Goal: Task Accomplishment & Management: Complete application form

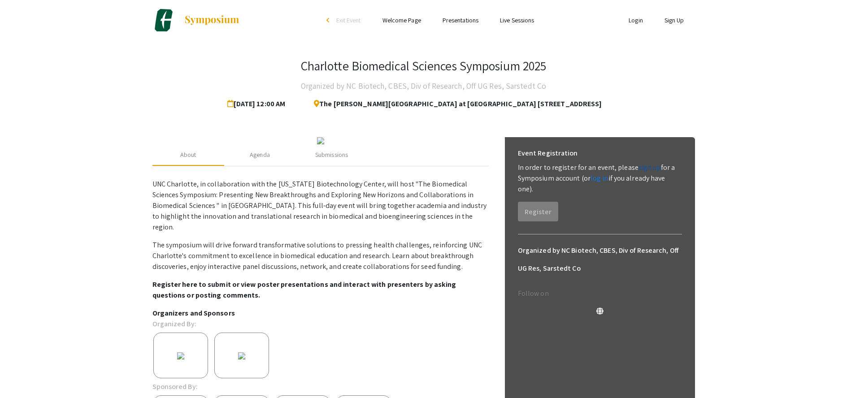
click at [646, 168] on link "sign up" at bounding box center [650, 167] width 22 height 9
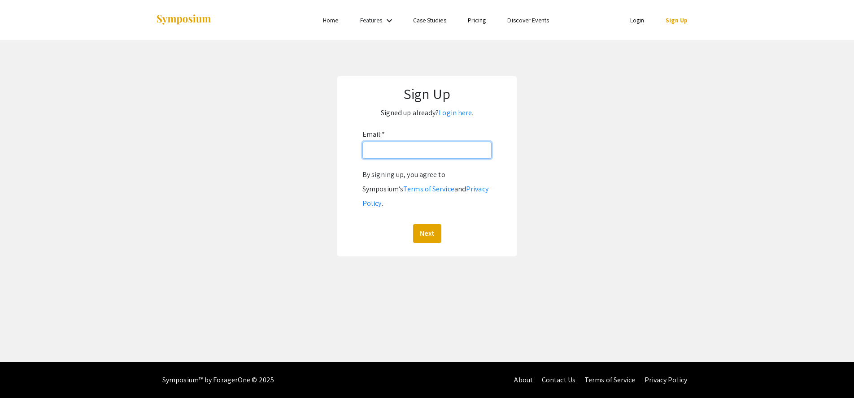
click at [389, 152] on input "Email: *" at bounding box center [426, 150] width 129 height 17
type input "[EMAIL_ADDRESS][DOMAIN_NAME]"
click at [421, 224] on button "Next" at bounding box center [427, 233] width 28 height 19
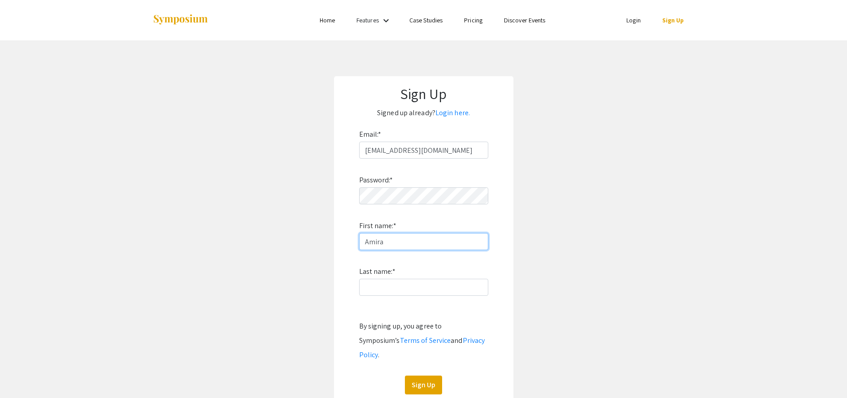
type input "Amira"
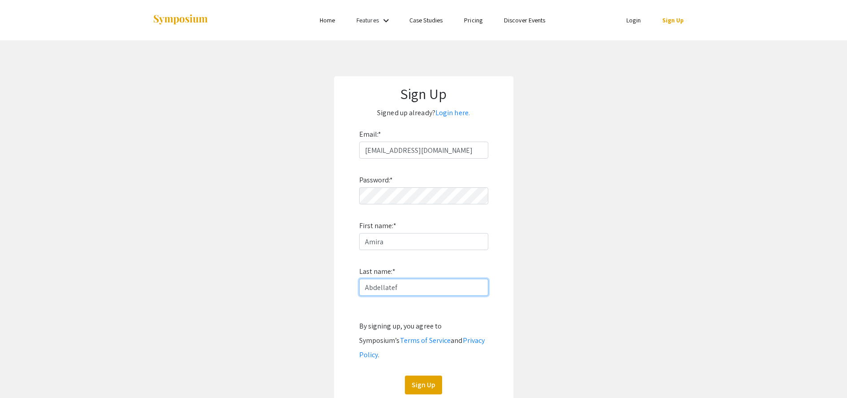
type input "Abdellatef"
click at [490, 373] on form "Email: * amira_abdellatef@unc.edu Password: * First name: * Amira Last name: * …" at bounding box center [423, 260] width 161 height 267
click at [422, 377] on button "Sign Up" at bounding box center [423, 385] width 37 height 19
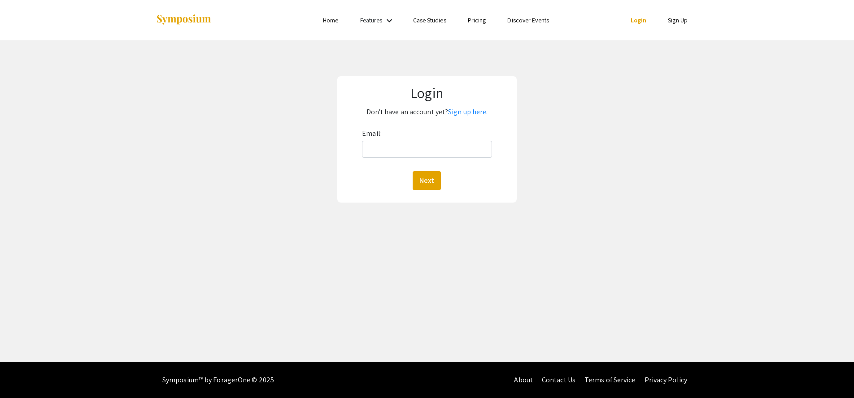
click at [632, 20] on link "Login" at bounding box center [638, 20] width 16 height 8
click at [641, 18] on link "Login" at bounding box center [638, 20] width 16 height 8
drag, startPoint x: 377, startPoint y: 115, endPoint x: 402, endPoint y: 113, distance: 25.2
click at [402, 113] on p "Don't have an account yet? Sign up here." at bounding box center [427, 112] width 162 height 14
click at [427, 112] on p "Don't have an account yet? Sign up here." at bounding box center [427, 112] width 162 height 14
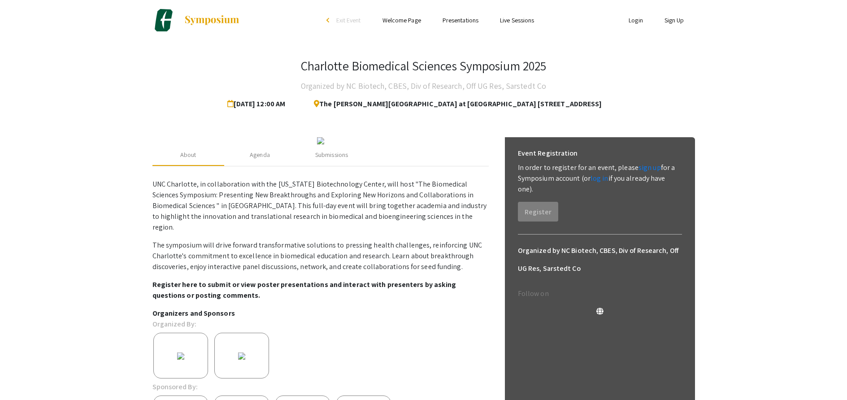
scroll to position [8, 0]
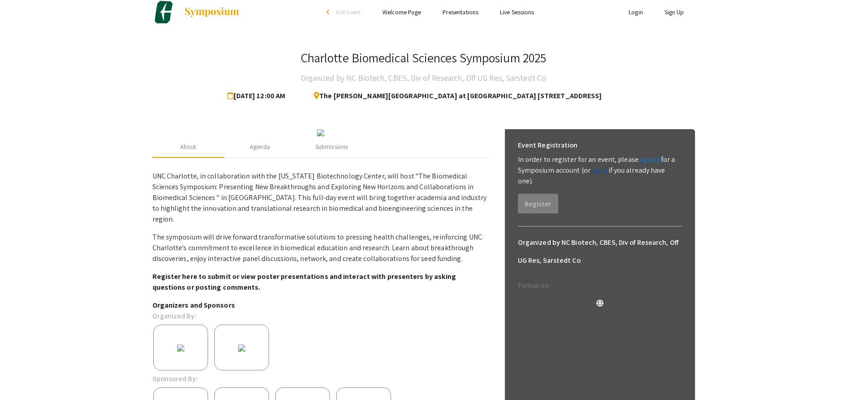
click at [596, 171] on link "log in" at bounding box center [600, 169] width 18 height 9
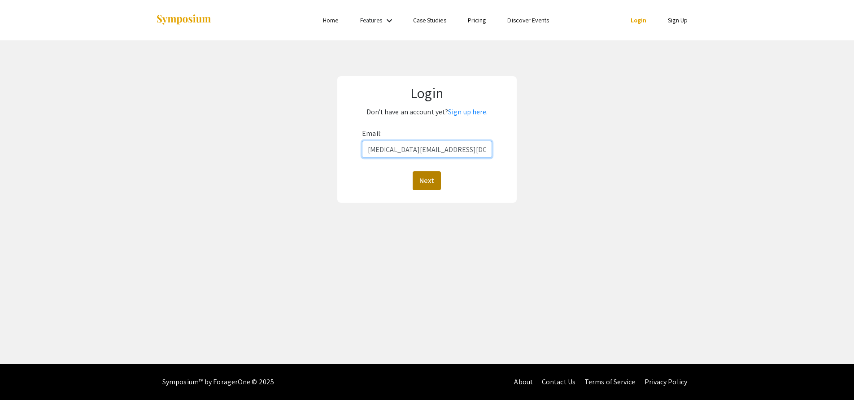
type input "[EMAIL_ADDRESS][DOMAIN_NAME]"
click at [421, 184] on button "Next" at bounding box center [427, 180] width 28 height 19
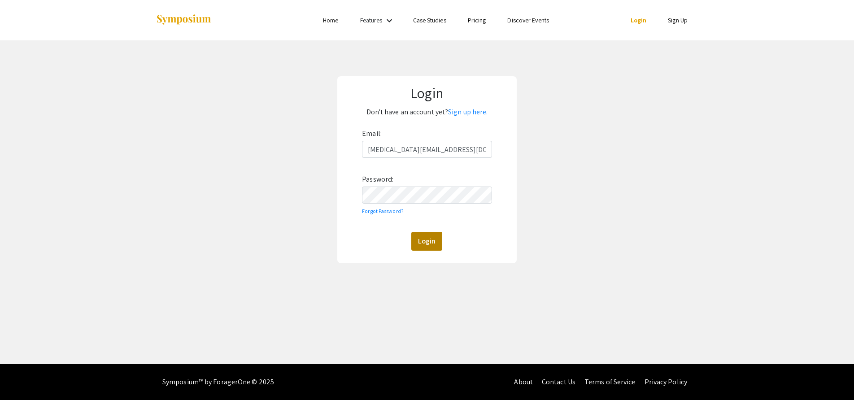
click at [416, 240] on button "Login" at bounding box center [426, 241] width 31 height 19
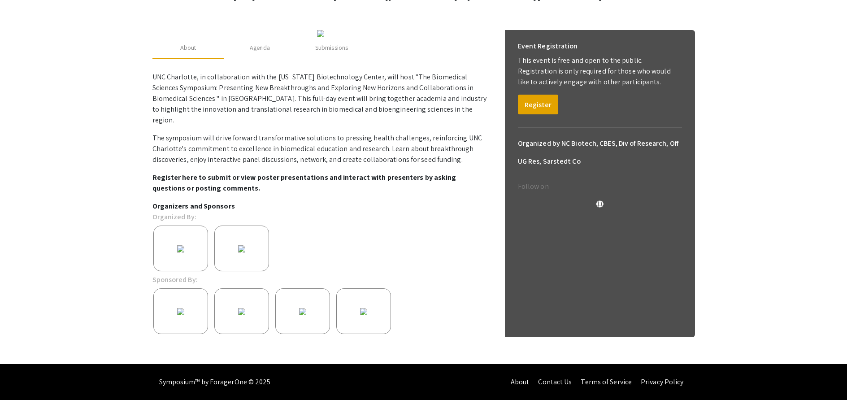
scroll to position [114, 0]
click at [590, 65] on p "This event is free and open to the public. Registration is only required for th…" at bounding box center [600, 71] width 164 height 32
click at [633, 65] on p "This event is free and open to the public. Registration is only required for th…" at bounding box center [600, 71] width 164 height 32
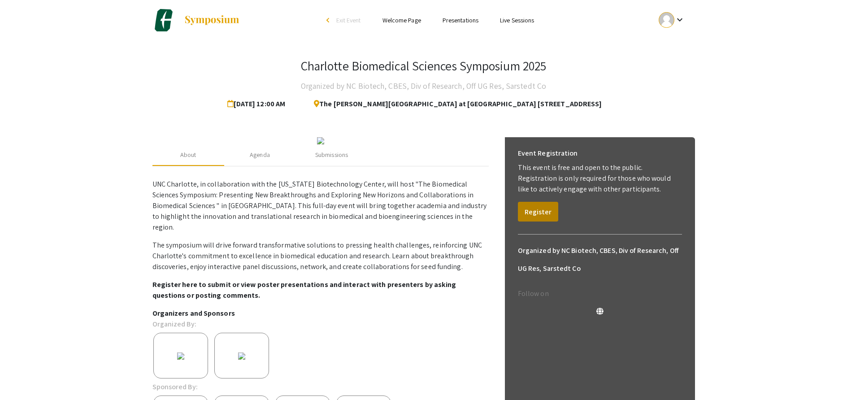
click at [551, 210] on button "Register" at bounding box center [538, 212] width 40 height 20
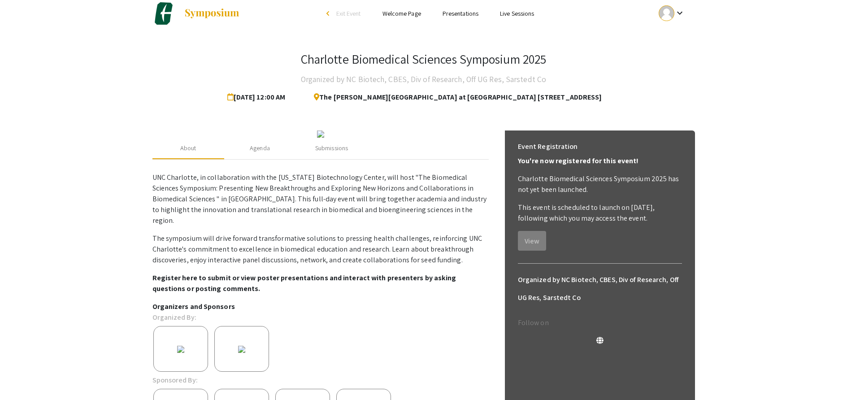
scroll to position [5, 0]
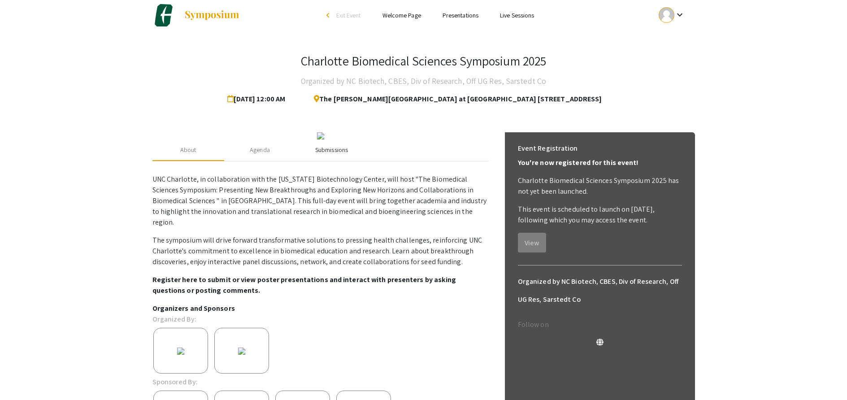
click at [332, 155] on div "Submissions" at bounding box center [331, 149] width 33 height 9
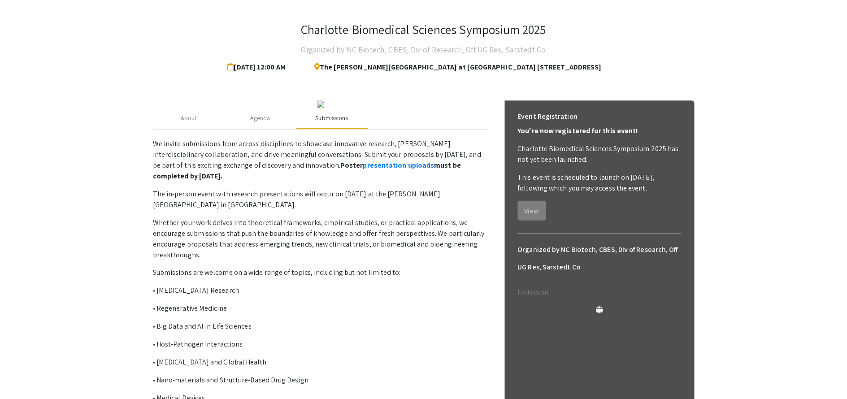
scroll to position [116, 0]
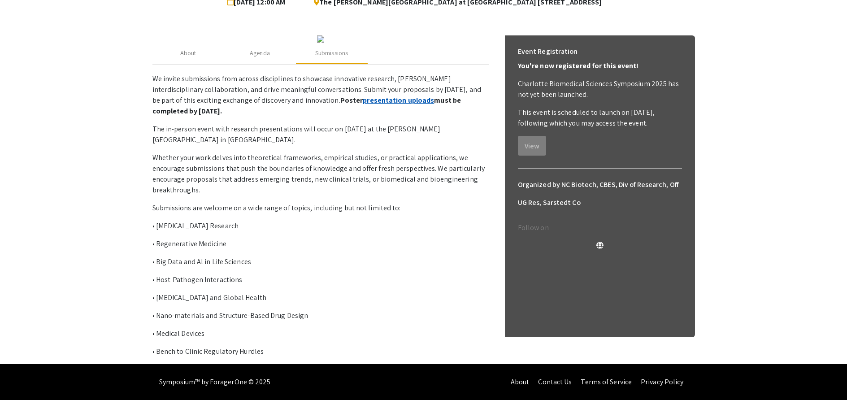
click at [363, 105] on link "presentation uploads" at bounding box center [398, 100] width 71 height 9
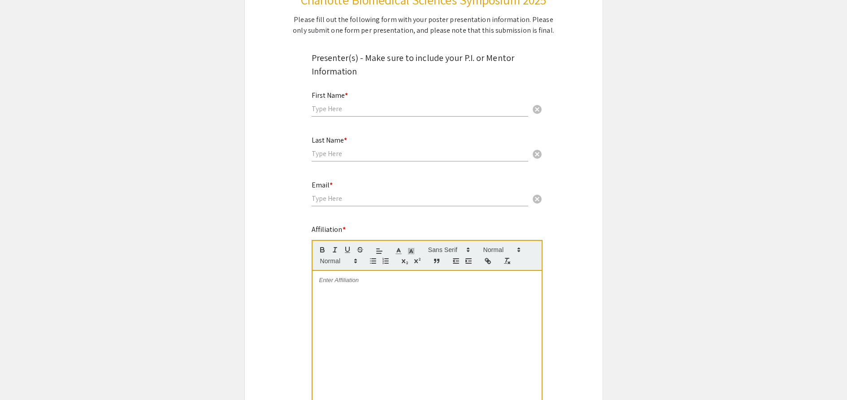
scroll to position [186, 0]
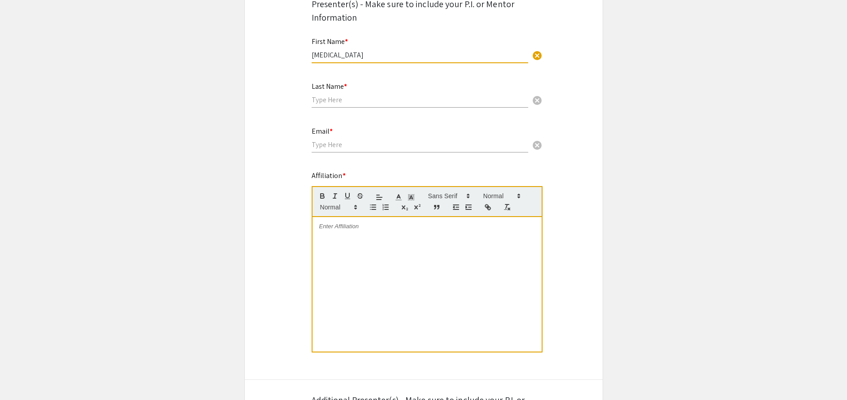
type input "Amira"
click at [339, 105] on div "Last Name * cancel" at bounding box center [420, 91] width 217 height 34
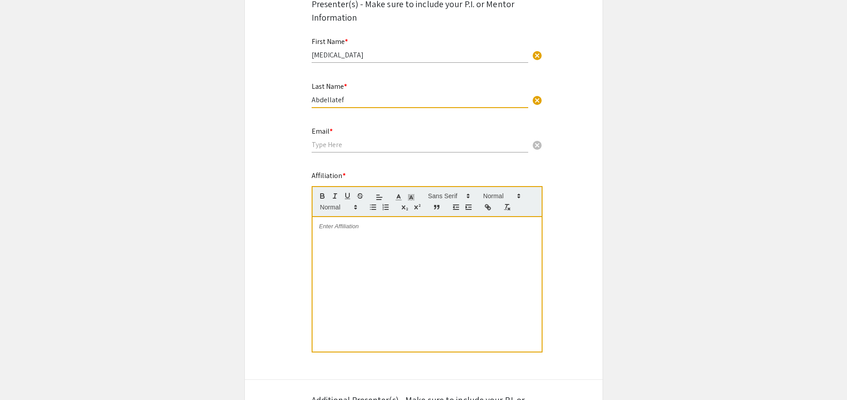
type input "Abdellatef"
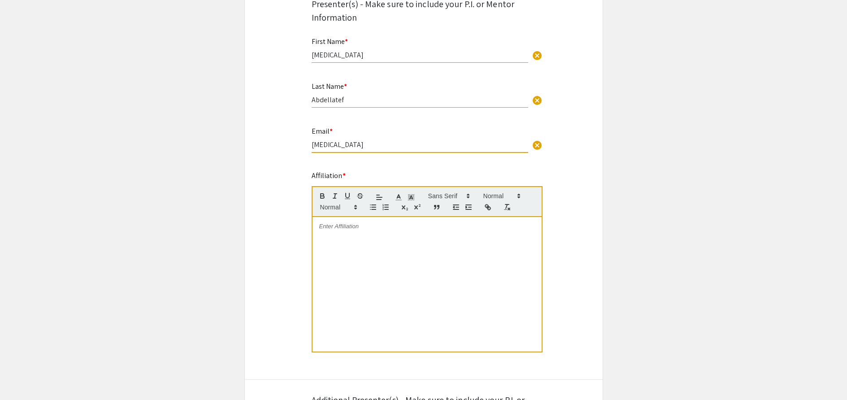
type input "amira_"
type input "[MEDICAL_DATA][EMAIL_ADDRESS][DOMAIN_NAME]"
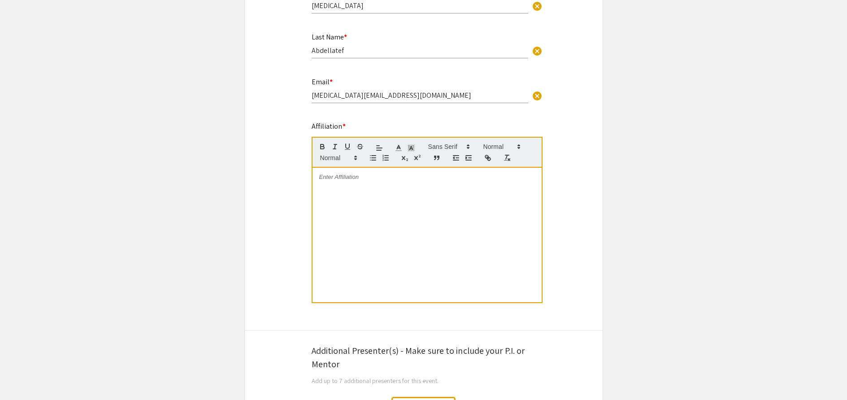
scroll to position [266, 0]
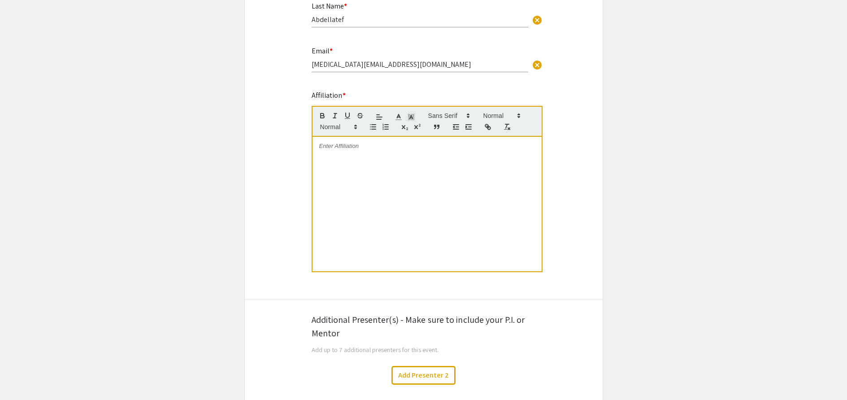
click at [342, 159] on div at bounding box center [427, 204] width 229 height 135
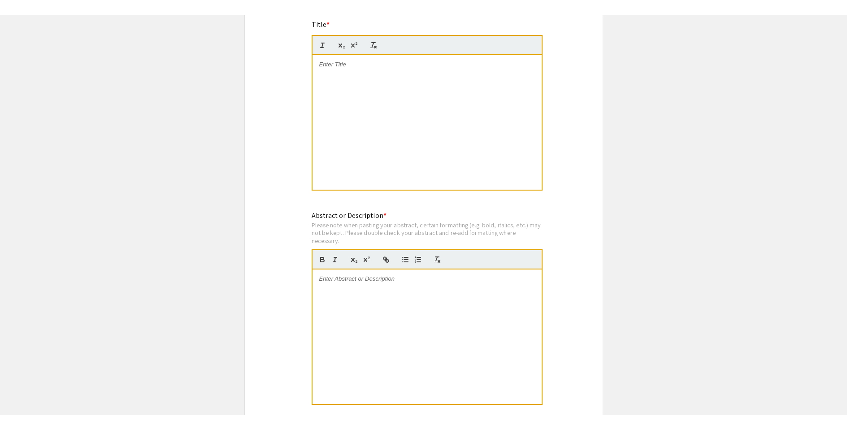
scroll to position [622, 0]
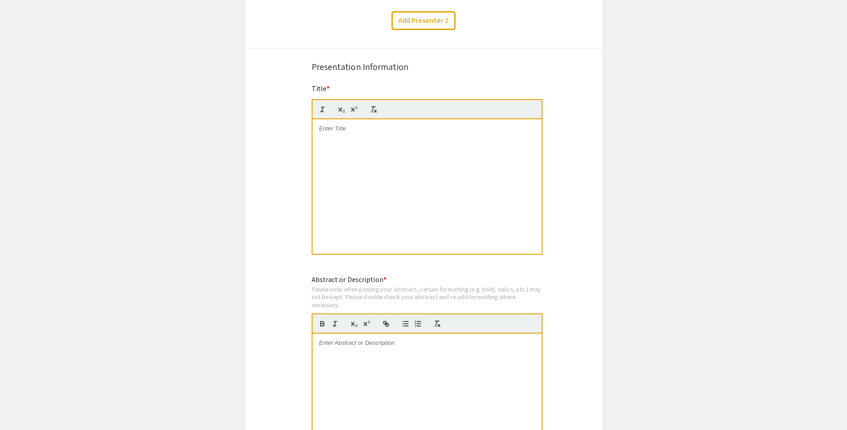
click at [353, 138] on div at bounding box center [427, 186] width 229 height 135
click at [269, 185] on div "Symposium Presentation Submission Charlotte Biomedical Sciences Symposium 2025 …" at bounding box center [423, 107] width 359 height 1352
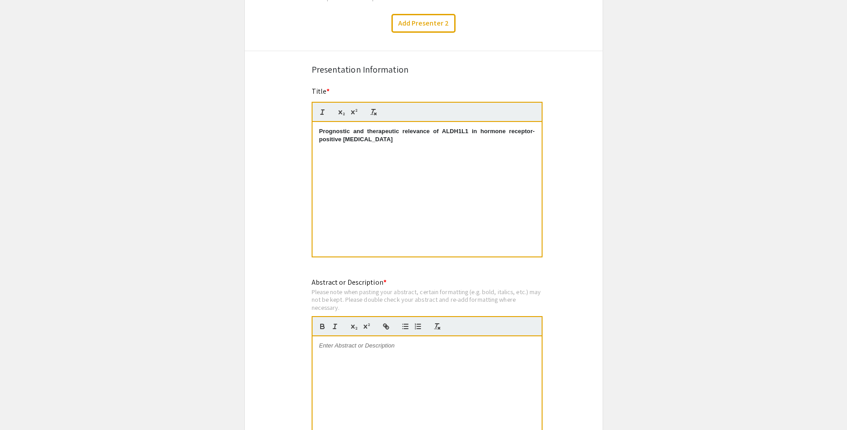
scroll to position [642, 0]
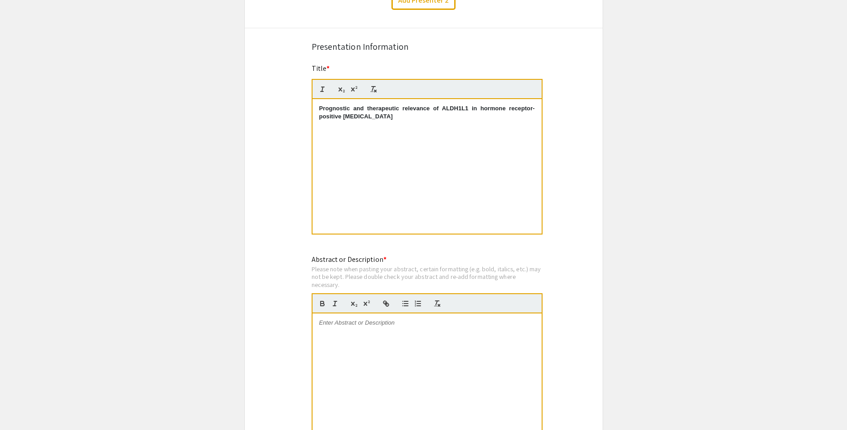
click at [330, 137] on div "Prognostic and therapeutic relevance of ALDH1L1 in hormone receptor-positive [M…" at bounding box center [427, 166] width 229 height 135
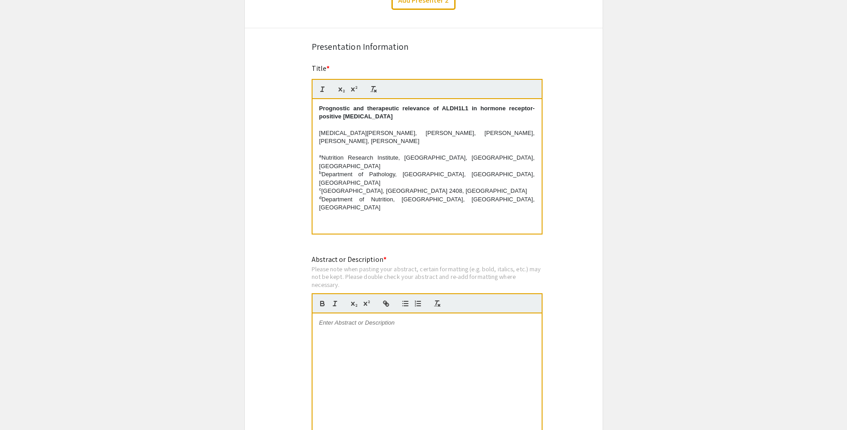
click at [369, 135] on p "Amira A. Abdellatef, Han Suk Ryu, Da Sol Kim, Ilias P. Nikas, Sergey A. Krupenko" at bounding box center [427, 137] width 216 height 17
click at [323, 154] on p "a Nutrition Research Institute, UNC-Chapel Hill, Kannapolis, NC 28081, USA" at bounding box center [427, 162] width 216 height 17
click at [319, 153] on sup "a" at bounding box center [320, 155] width 3 height 5
click at [319, 170] on p "b Department of Pathology, Seoul National University Hospital, Seoul National U…" at bounding box center [427, 178] width 216 height 17
click at [319, 187] on sup "c" at bounding box center [320, 189] width 2 height 5
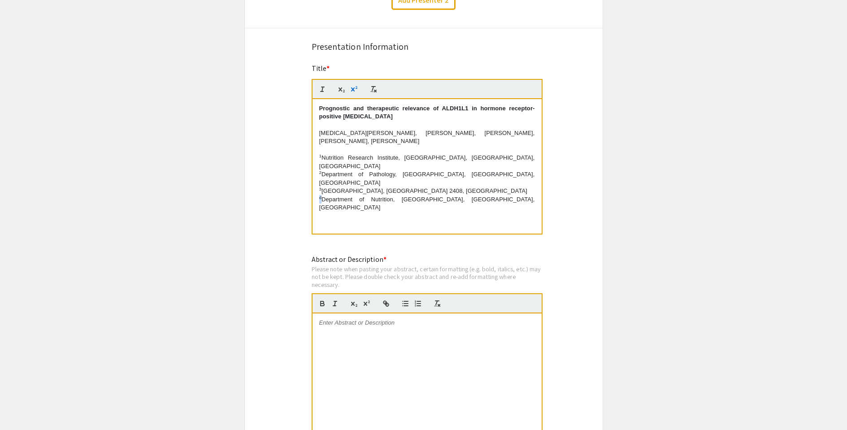
click at [321, 195] on sup "d" at bounding box center [320, 197] width 3 height 5
click at [321, 153] on sup "1" at bounding box center [320, 155] width 3 height 5
copy sup "1"
click at [370, 133] on p "Amira A. Abdellatef, Han Suk Ryu, Da Sol Kim, Ilias P. Nikas, Sergey A. Krupenko" at bounding box center [427, 137] width 216 height 17
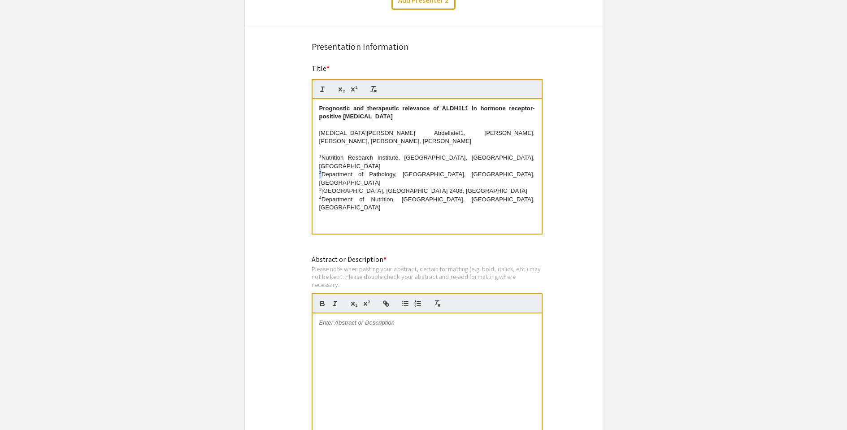
click at [319, 170] on sup "2" at bounding box center [320, 172] width 3 height 5
click at [344, 143] on p "Amira A. Abdellatef1, Han Suk Ryu, Da Sol Kim, Ilias P. Nikas, Sergey A. Krupen…" at bounding box center [427, 137] width 216 height 17
click at [319, 170] on sup "2" at bounding box center [320, 172] width 3 height 5
click at [405, 187] on p "3 Medical School, University of Cyprus, Nicosia 2408, Cyprus" at bounding box center [427, 191] width 216 height 8
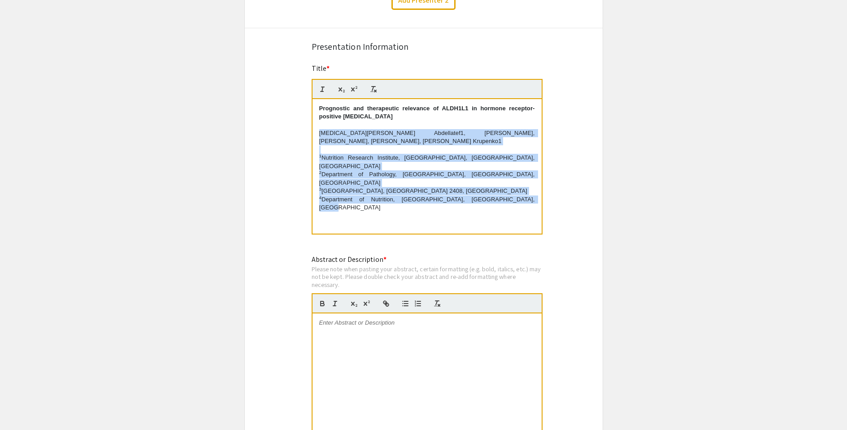
drag, startPoint x: 513, startPoint y: 192, endPoint x: 317, endPoint y: 135, distance: 204.6
click at [317, 135] on div "Prognostic and therapeutic relevance of ALDH1L1 in hormone receptor-positive br…" at bounding box center [427, 166] width 229 height 135
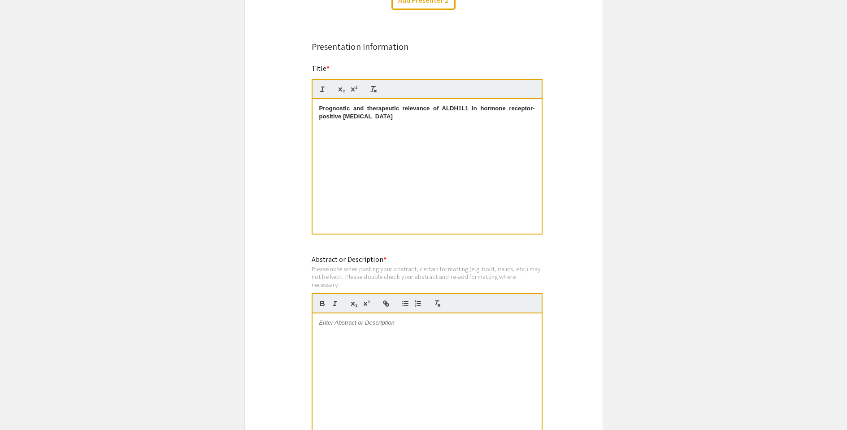
scroll to position [9, 0]
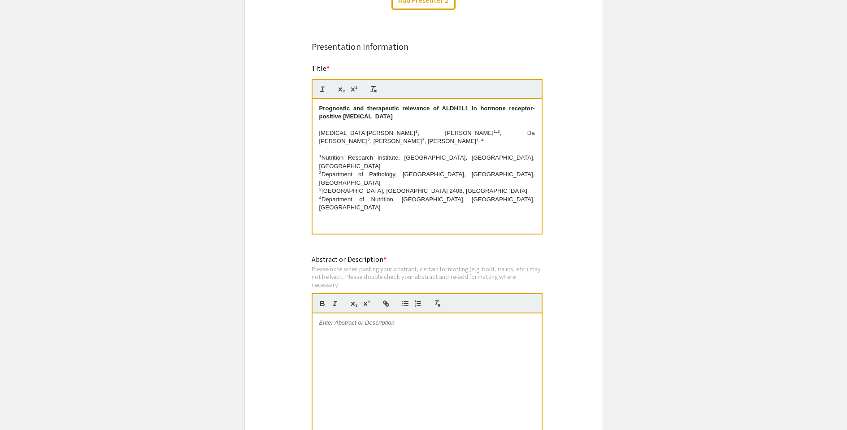
click at [570, 195] on div "Symposium Presentation Submission Charlotte Biomedical Sciences Symposium 2025 …" at bounding box center [423, 87] width 359 height 1352
click at [475, 196] on p "4 Department of Nutrition, UNC-Chapel Hill, Chapel Hill, NC 27599, USA" at bounding box center [427, 204] width 216 height 17
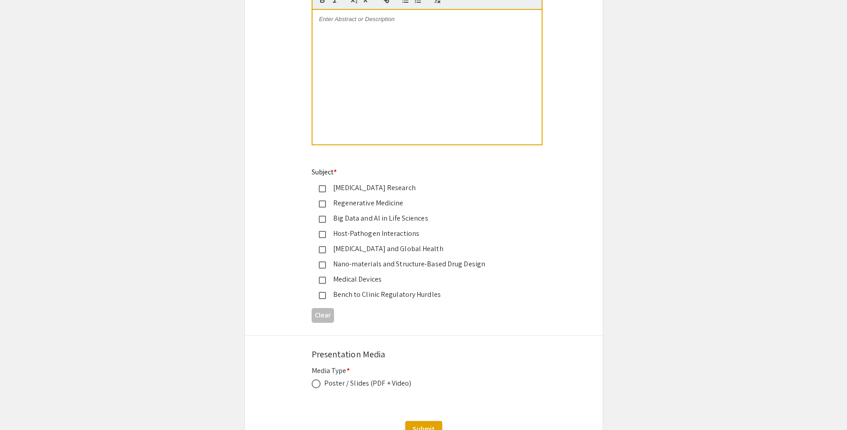
scroll to position [861, 0]
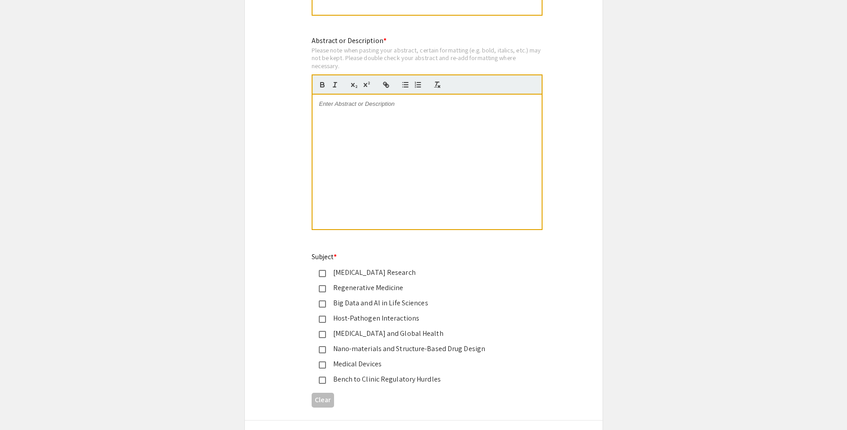
click at [340, 111] on div at bounding box center [427, 162] width 229 height 135
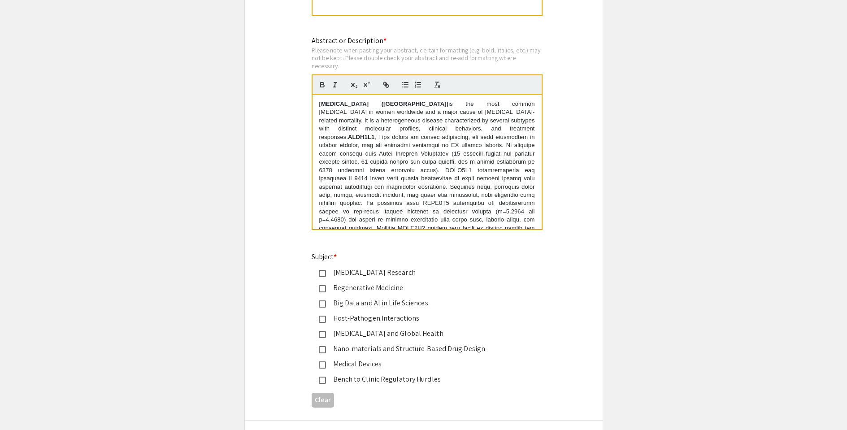
scroll to position [758, 0]
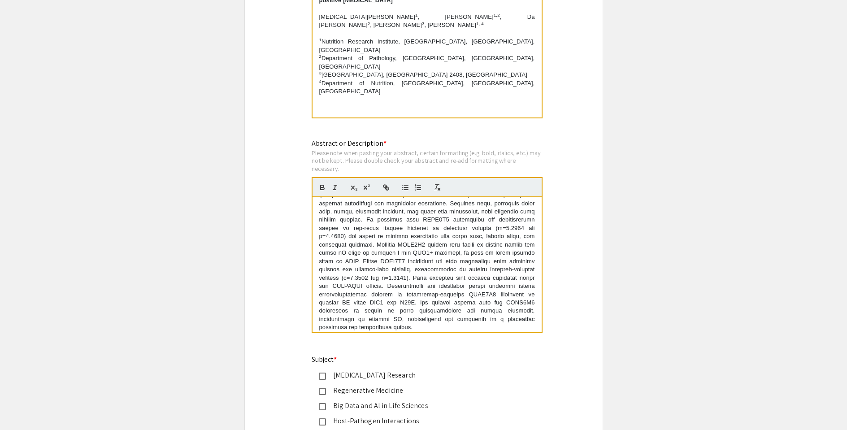
scroll to position [952, 0]
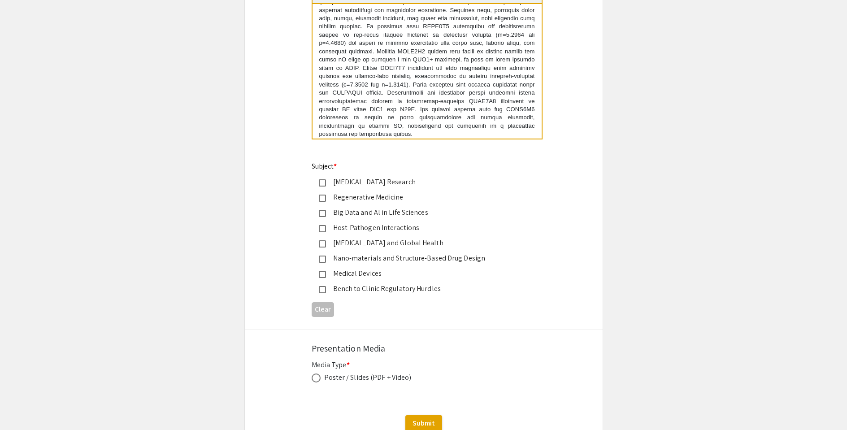
click at [320, 183] on mat-pseudo-checkbox at bounding box center [322, 182] width 7 height 7
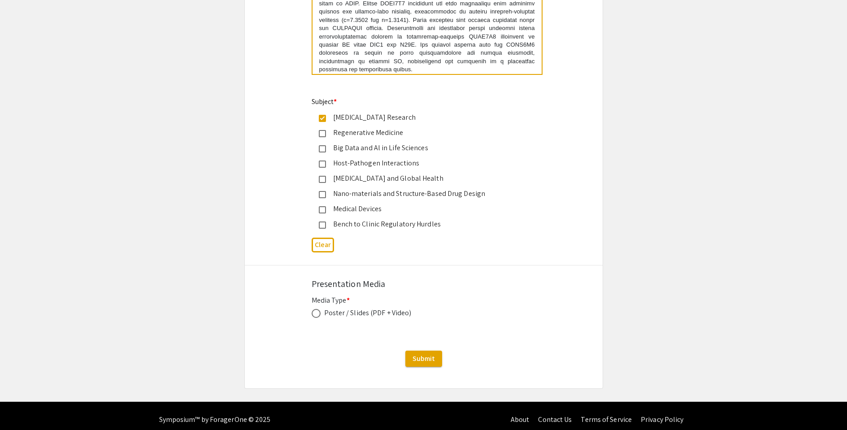
scroll to position [1018, 0]
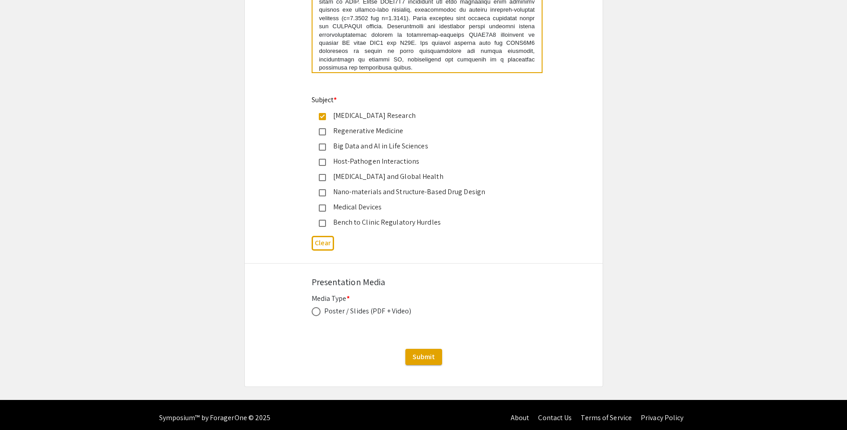
click at [317, 311] on span at bounding box center [316, 311] width 9 height 9
click at [317, 311] on input "radio" at bounding box center [316, 311] width 9 height 9
radio input "true"
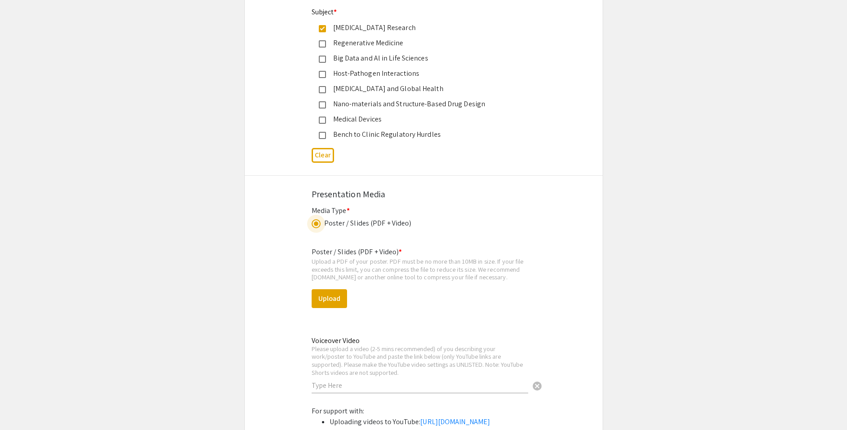
scroll to position [1150, 0]
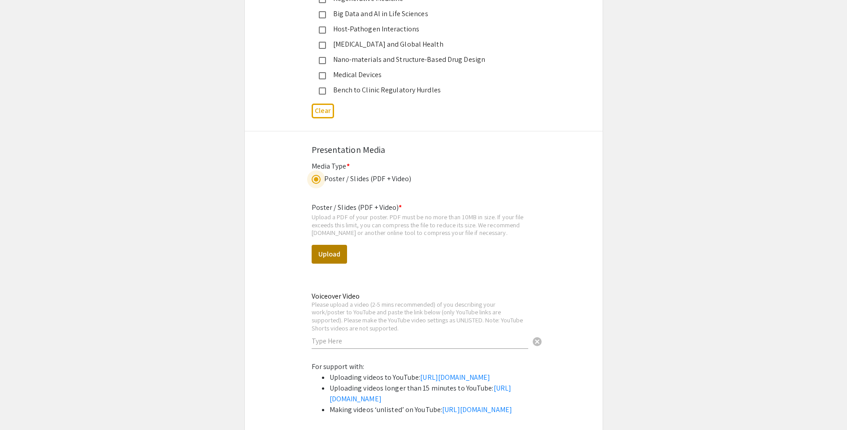
click at [317, 258] on button "Upload" at bounding box center [329, 254] width 35 height 19
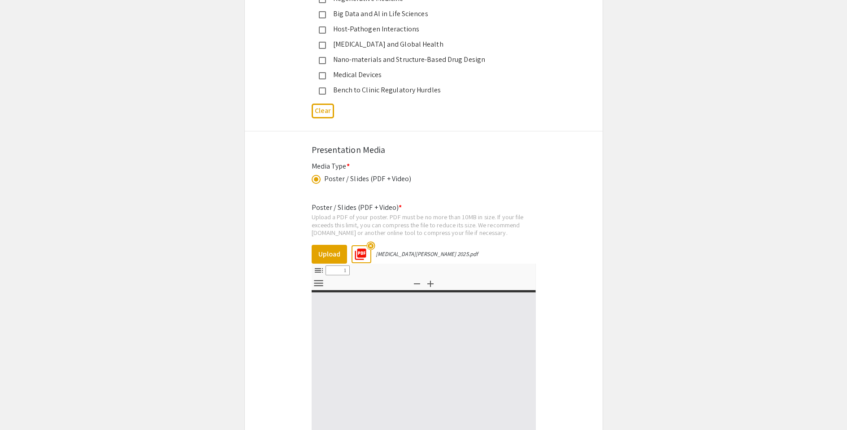
select select "custom"
type input "0"
select select "custom"
type input "1"
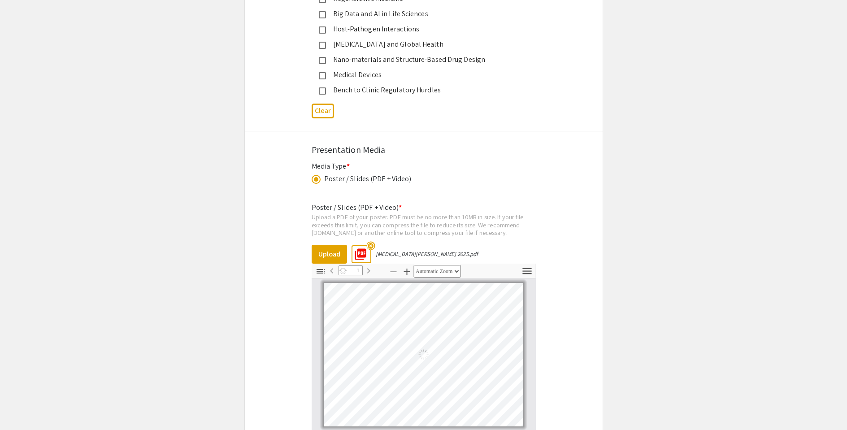
select select "auto"
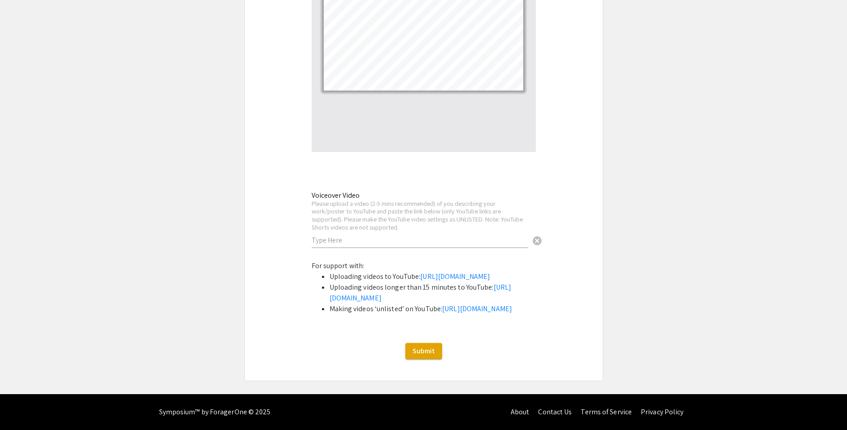
scroll to position [1539, 0]
click at [421, 351] on span "Submit" at bounding box center [424, 350] width 22 height 9
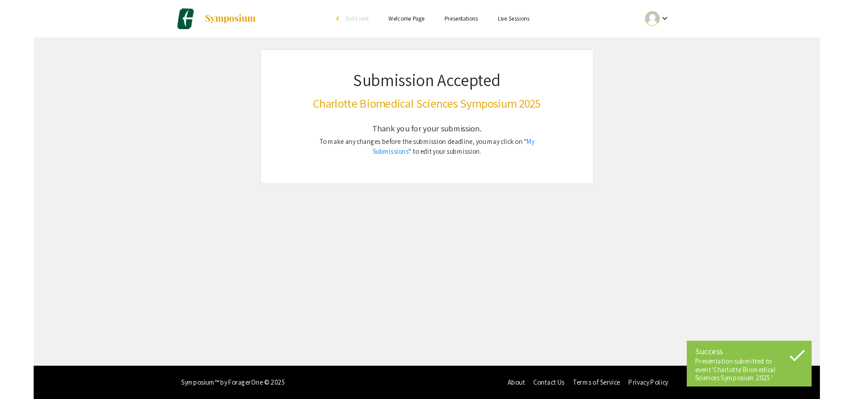
scroll to position [0, 0]
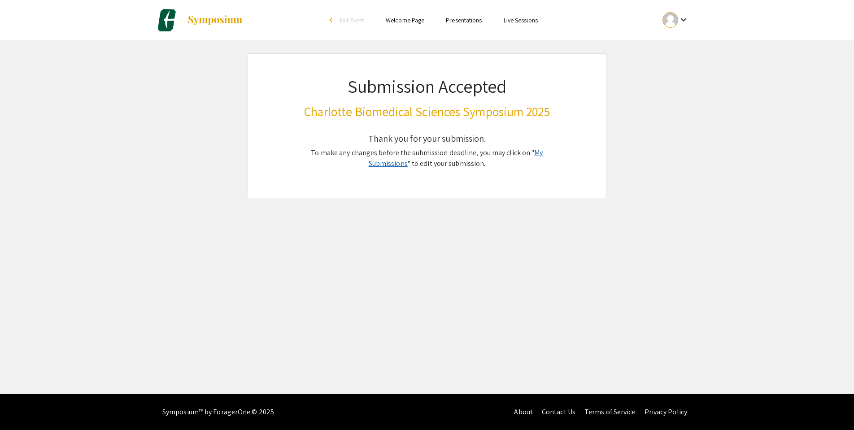
click at [532, 155] on link "My Submissions" at bounding box center [456, 158] width 174 height 20
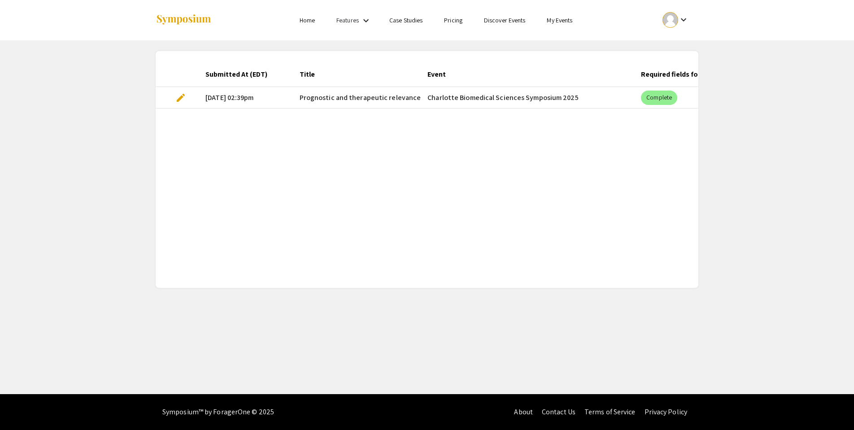
click at [475, 96] on mat-cell "Charlotte Biomedical Sciences Symposium 2025" at bounding box center [526, 98] width 213 height 22
click at [177, 96] on span "edit" at bounding box center [180, 97] width 11 height 11
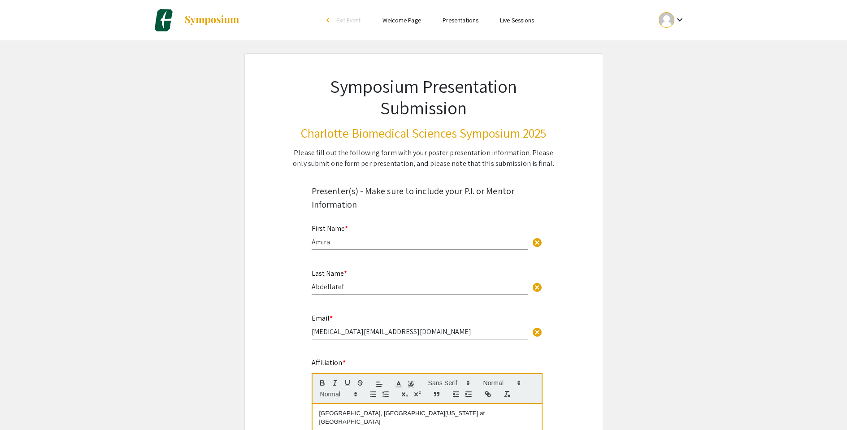
select select "custom"
type input "0"
select select "custom"
type input "1"
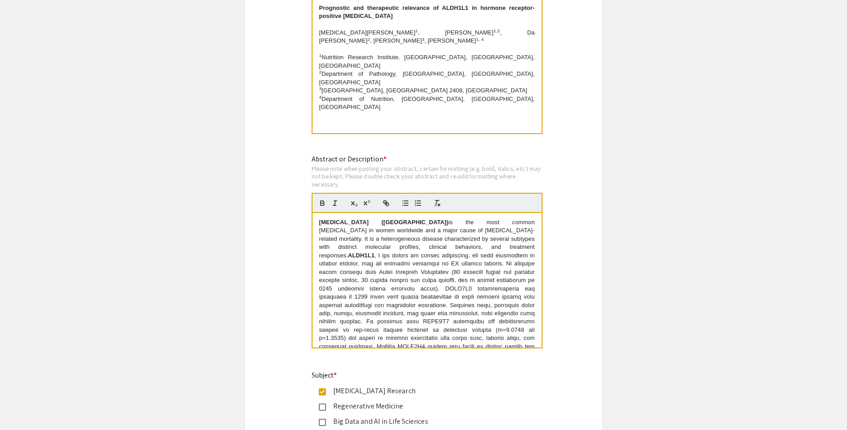
select select "auto"
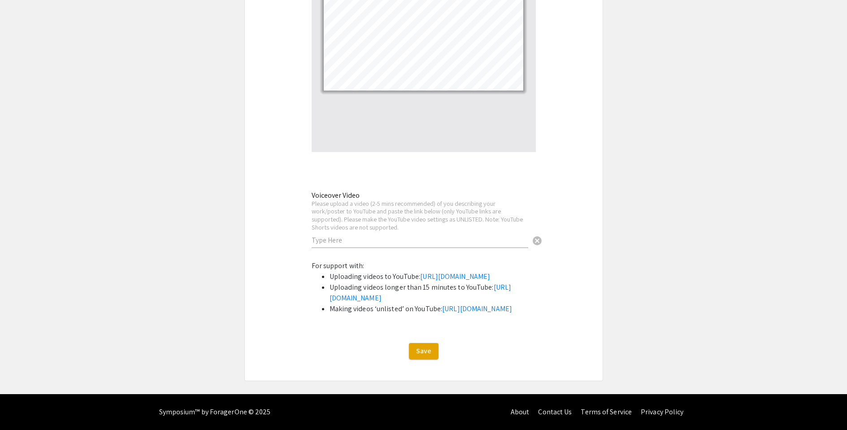
scroll to position [1539, 0]
click at [422, 357] on button "Save" at bounding box center [424, 351] width 30 height 16
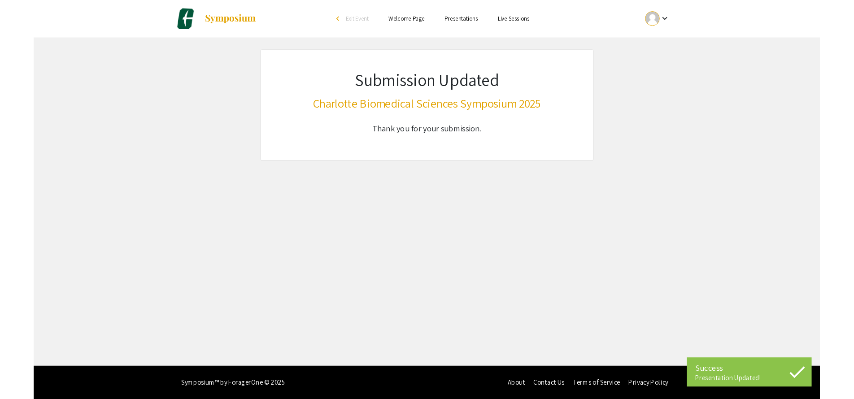
scroll to position [0, 0]
